Goal: Information Seeking & Learning: Find specific fact

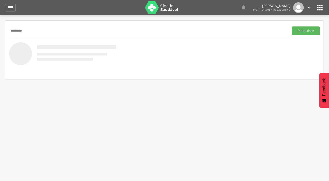
click at [292, 26] on button "Pesquisar" at bounding box center [306, 30] width 28 height 9
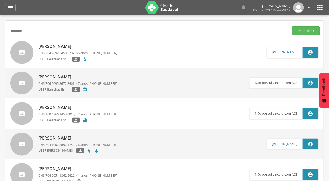
click at [15, 30] on input "*********" at bounding box center [148, 30] width 278 height 9
type input "*********"
click at [292, 26] on button "Pesquisar" at bounding box center [306, 30] width 28 height 9
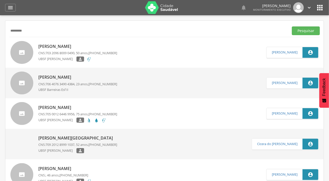
click at [19, 51] on div at bounding box center [21, 52] width 23 height 23
type input "**********"
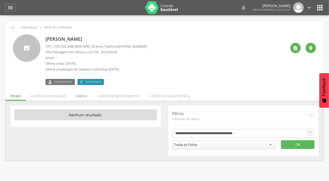
click at [76, 96] on li "Família" at bounding box center [82, 95] width 22 height 12
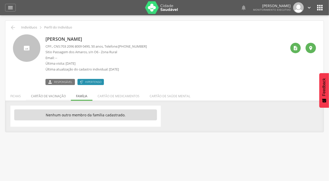
click at [58, 94] on li "Cartão de vacinação" at bounding box center [48, 95] width 45 height 12
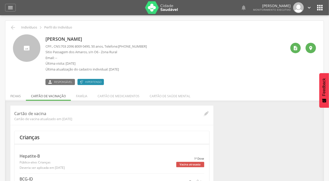
click at [16, 96] on li "Fichas" at bounding box center [15, 95] width 21 height 12
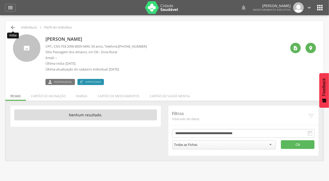
click at [11, 25] on icon "" at bounding box center [13, 27] width 6 height 6
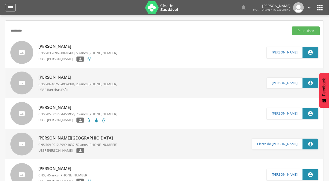
click at [10, 5] on icon "" at bounding box center [10, 8] width 6 height 6
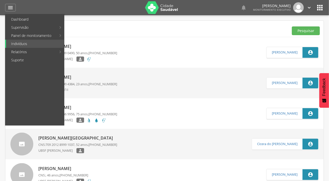
click at [139, 27] on input "*********" at bounding box center [148, 30] width 278 height 9
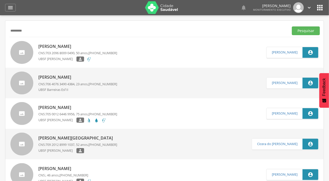
drag, startPoint x: 86, startPoint y: 32, endPoint x: 4, endPoint y: 30, distance: 81.9
click at [4, 30] on div " Supervisão  Distritos  Ubs Coordenador: - Caraúbas / [GEOGRAPHIC_DATA] Inte…" at bounding box center [164, 105] width 329 height 181
type input "********"
click at [292, 26] on button "Pesquisar" at bounding box center [306, 30] width 28 height 9
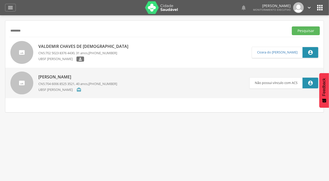
click at [26, 50] on div at bounding box center [21, 52] width 23 height 23
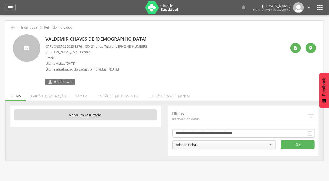
click at [76, 95] on li "Família" at bounding box center [82, 95] width 22 height 12
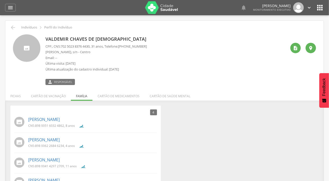
scroll to position [19, 0]
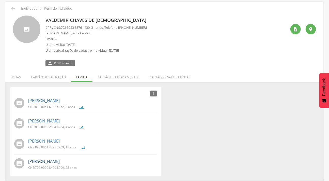
click at [39, 159] on link "[PERSON_NAME]" at bounding box center [44, 161] width 32 height 6
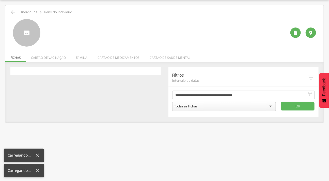
scroll to position [15, 0]
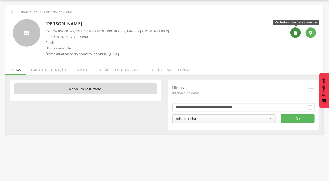
click at [296, 30] on div "" at bounding box center [296, 32] width 10 height 10
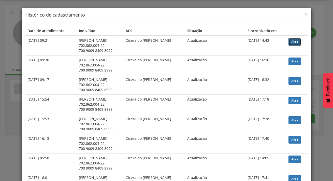
click at [293, 41] on link "Abrir" at bounding box center [294, 42] width 13 height 8
click at [304, 12] on span "×" at bounding box center [305, 13] width 3 height 7
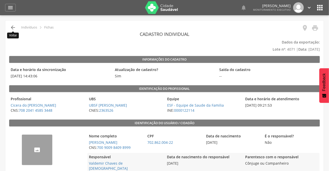
click at [11, 26] on icon "" at bounding box center [13, 27] width 6 height 6
click at [11, 25] on icon "" at bounding box center [13, 27] width 6 height 6
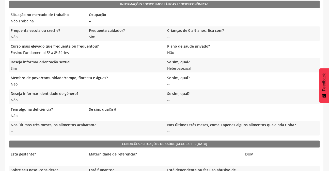
scroll to position [145, 0]
